Goal: Task Accomplishment & Management: Manage account settings

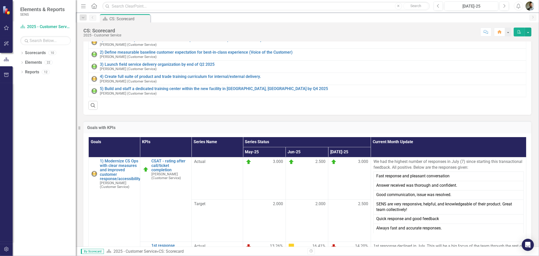
scroll to position [140, 0]
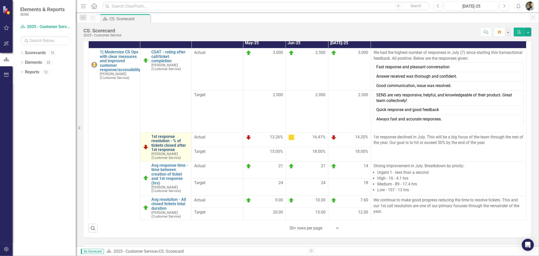
click at [162, 145] on link "1st response resolution - % of tickets closed after 1st response" at bounding box center [170, 143] width 38 height 18
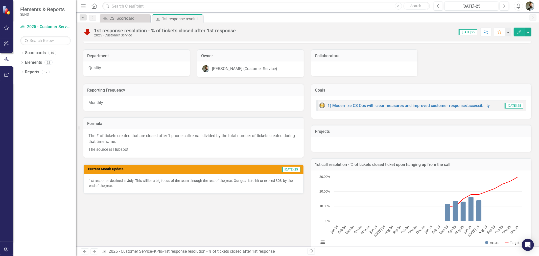
scroll to position [217, 0]
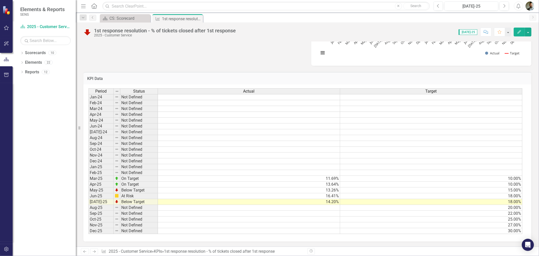
click at [508, 176] on td "10.00%" at bounding box center [431, 179] width 182 height 6
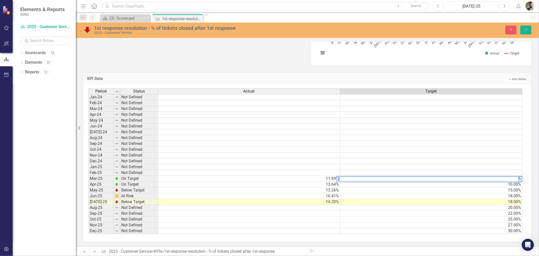
scroll to position [0, 3]
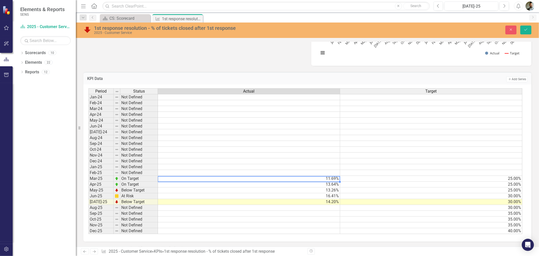
click at [328, 177] on td "11.69%" at bounding box center [249, 179] width 182 height 6
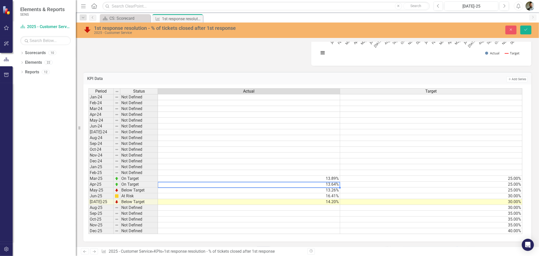
scroll to position [0, 0]
click at [325, 181] on td "13.64%" at bounding box center [249, 184] width 182 height 6
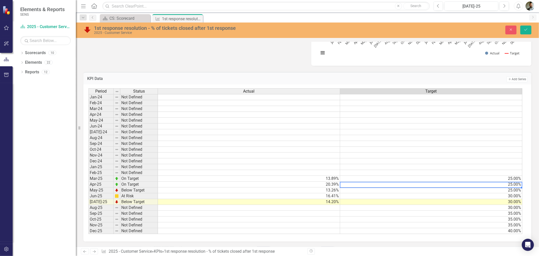
scroll to position [0, 3]
click at [510, 176] on td "25.00%" at bounding box center [431, 179] width 182 height 6
click at [514, 182] on td "25.00%" at bounding box center [431, 184] width 182 height 6
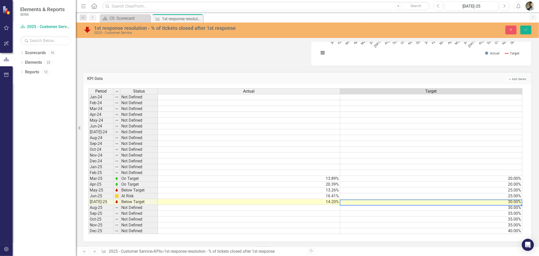
click at [327, 187] on td "13.26%" at bounding box center [249, 190] width 182 height 6
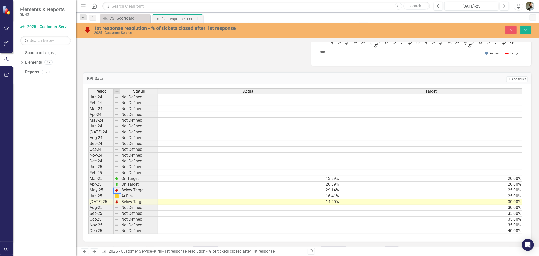
click at [117, 188] on img at bounding box center [117, 190] width 4 height 4
click at [127, 187] on td "Below Target" at bounding box center [139, 190] width 38 height 6
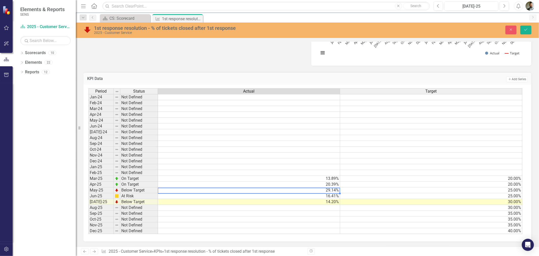
click at [325, 188] on td "29.14%" at bounding box center [249, 190] width 182 height 6
click at [327, 194] on td "16.41%" at bounding box center [249, 196] width 182 height 6
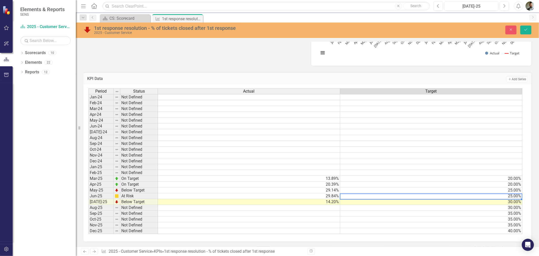
scroll to position [0, 3]
click at [328, 200] on td "14.20%" at bounding box center [249, 202] width 182 height 6
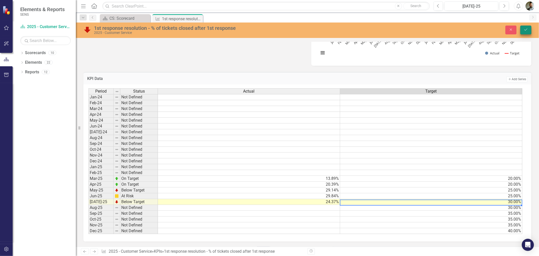
type textarea "30"
click at [529, 29] on button "Save" at bounding box center [525, 30] width 11 height 9
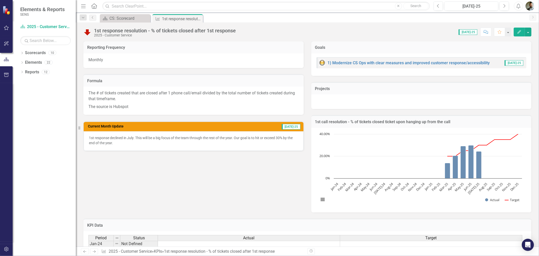
scroll to position [28, 0]
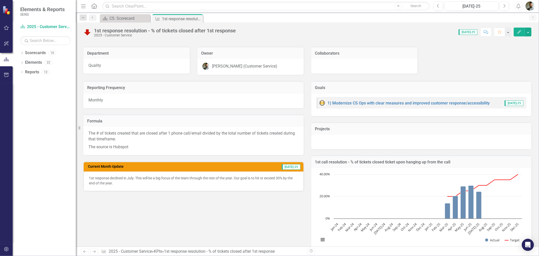
click at [87, 32] on img at bounding box center [87, 32] width 8 height 8
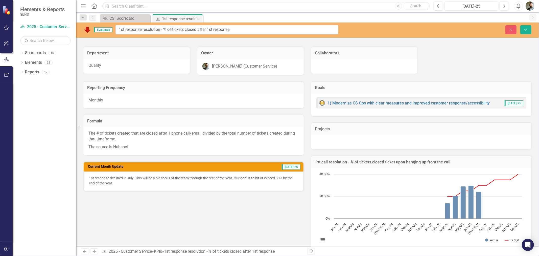
click at [87, 31] on img at bounding box center [87, 30] width 8 height 8
click at [527, 30] on icon "Save" at bounding box center [525, 30] width 5 height 4
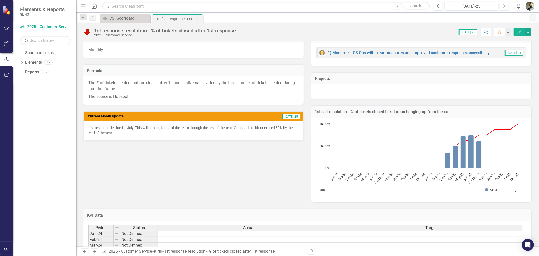
scroll to position [112, 0]
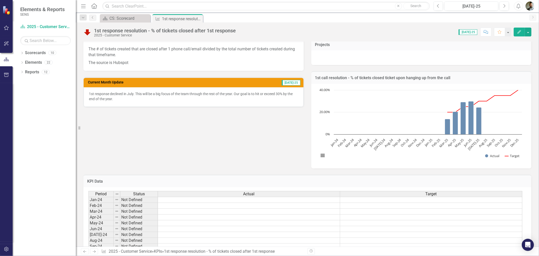
click at [148, 139] on div "Reporting Frequency Monthly Formula The # of tickets created that are closed af…" at bounding box center [307, 80] width 455 height 178
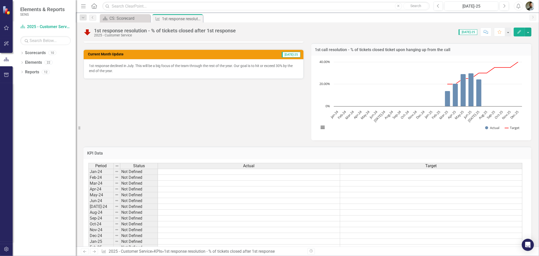
click at [278, 64] on p "1st response declined in July. This will be a big focus of the team through the…" at bounding box center [193, 68] width 209 height 10
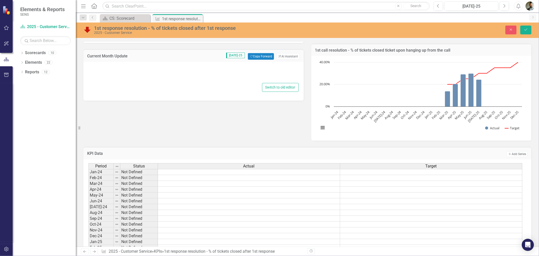
type textarea "<p>1st response declined in July. This will be a big focus of the team through …"
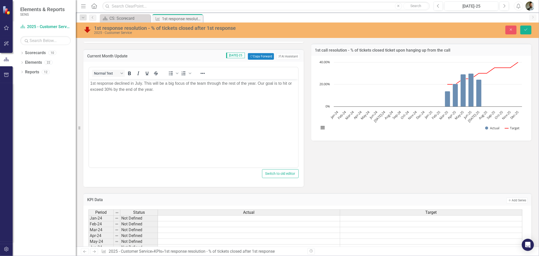
scroll to position [0, 0]
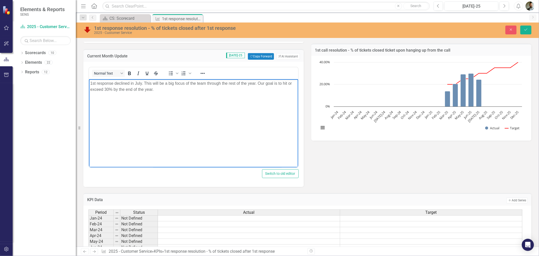
click at [106, 90] on p "1st response declined in July. This will be a big focus of the team through the…" at bounding box center [193, 86] width 207 height 12
click at [147, 119] on body "1st response declined in July. This will be a big focus of the team through the…" at bounding box center [193, 117] width 209 height 76
click at [327, 163] on div "Reporting Frequency Monthly Formula The # of tickets created that are closed af…" at bounding box center [307, 75] width 455 height 224
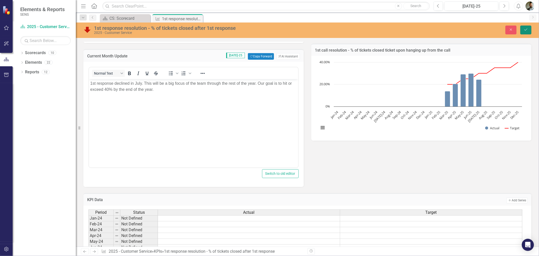
click at [522, 33] on button "Save" at bounding box center [525, 30] width 11 height 9
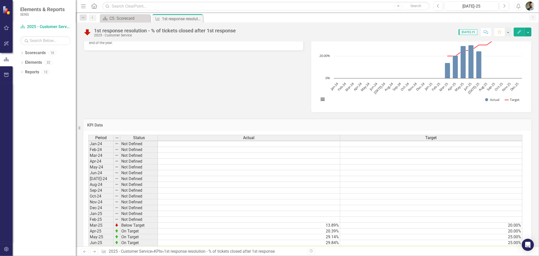
scroll to position [1, 0]
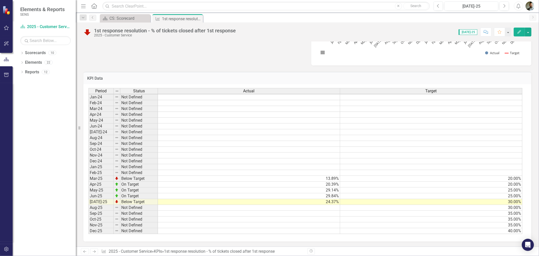
click at [514, 176] on td "20.00%" at bounding box center [431, 179] width 182 height 6
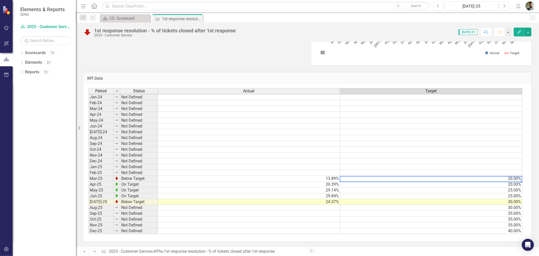
click at [513, 176] on td "20.00%" at bounding box center [431, 179] width 182 height 6
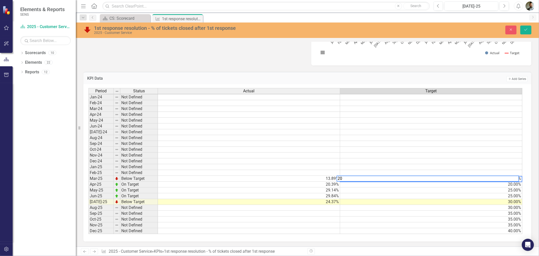
scroll to position [1, 3]
type textarea "2"
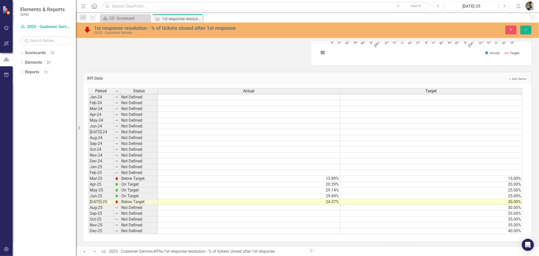
scroll to position [218, 0]
type textarea "15"
click at [527, 31] on icon "Save" at bounding box center [525, 30] width 5 height 4
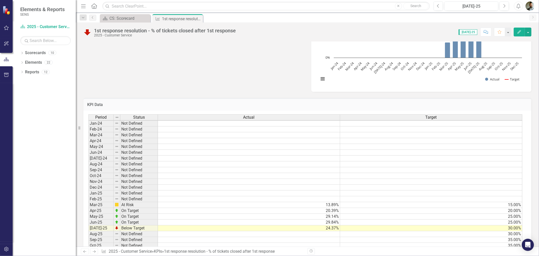
scroll to position [217, 0]
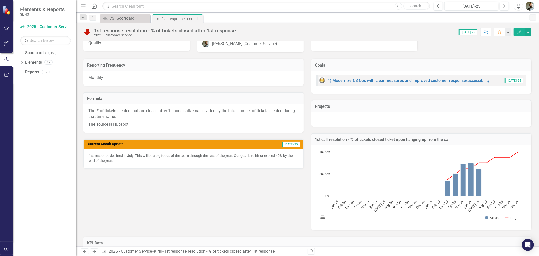
scroll to position [56, 0]
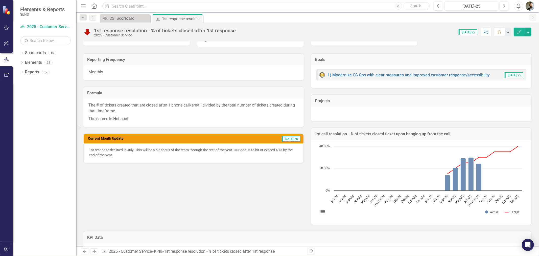
click at [204, 185] on div "Reporting Frequency Monthly Formula The # of tickets created that are closed af…" at bounding box center [307, 136] width 455 height 178
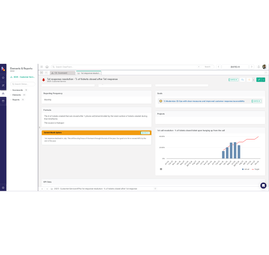
scroll to position [0, 0]
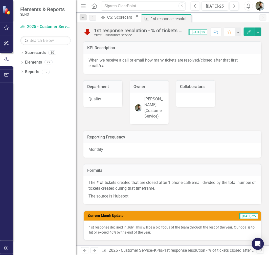
click at [84, 6] on icon "button" at bounding box center [83, 6] width 5 height 4
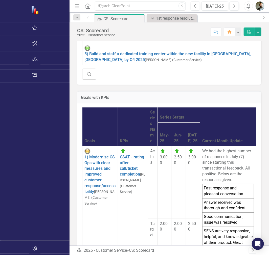
scroll to position [281, 0]
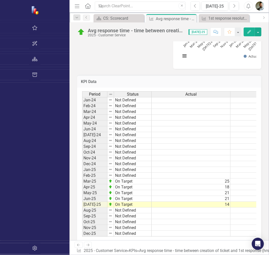
scroll to position [0, 3]
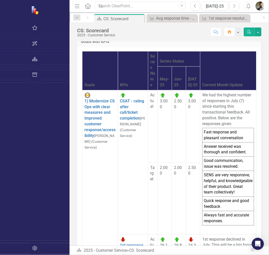
scroll to position [309, 0]
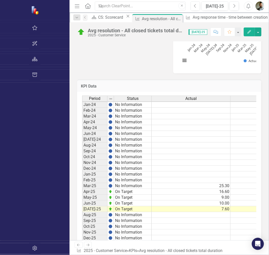
scroll to position [1, 0]
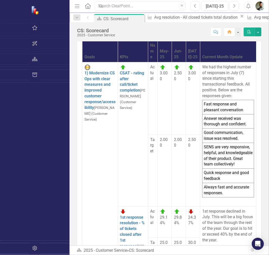
scroll to position [393, 0]
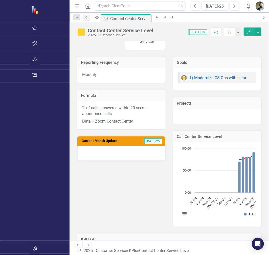
scroll to position [56, 0]
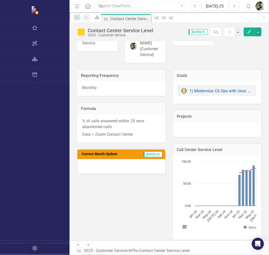
click at [77, 159] on div at bounding box center [121, 166] width 88 height 15
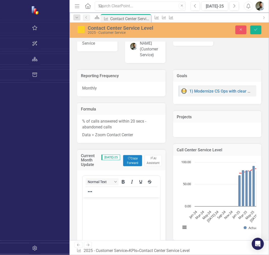
scroll to position [0, 0]
click at [106, 211] on body "Rich Text Area. Press ALT-0 for help." at bounding box center [120, 236] width 77 height 76
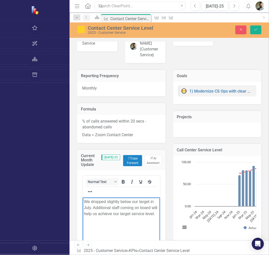
click at [123, 206] on p "We dropped slightly below our target in July. Additional staff coming on board …" at bounding box center [121, 208] width 75 height 18
click at [133, 250] on body "We dropped slightly below our target in July. Additional staff coming on board …" at bounding box center [120, 236] width 77 height 76
click at [257, 27] on button "Save" at bounding box center [255, 30] width 11 height 9
